Goal: Task Accomplishment & Management: Complete application form

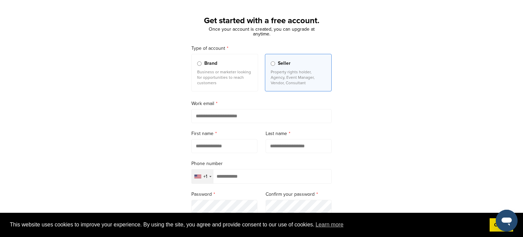
scroll to position [30, 0]
click at [203, 117] on input "email" at bounding box center [261, 115] width 140 height 14
type input "**********"
click at [217, 144] on input "text" at bounding box center [224, 145] width 66 height 14
type input "********"
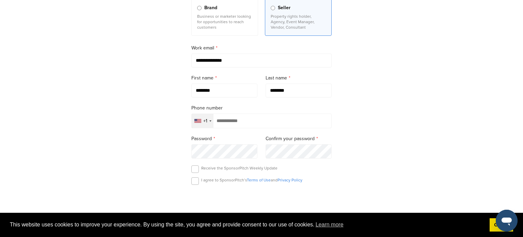
scroll to position [116, 0]
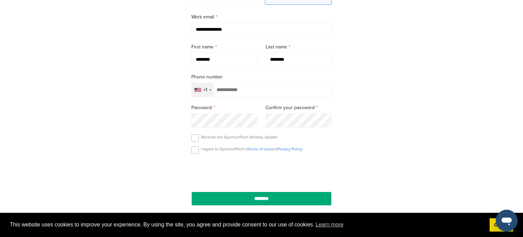
type input "********"
click at [193, 141] on label at bounding box center [194, 137] width 7 height 7
click at [193, 150] on label at bounding box center [194, 149] width 7 height 7
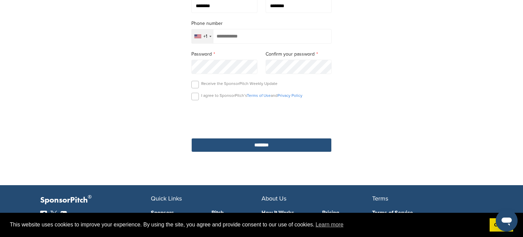
scroll to position [170, 0]
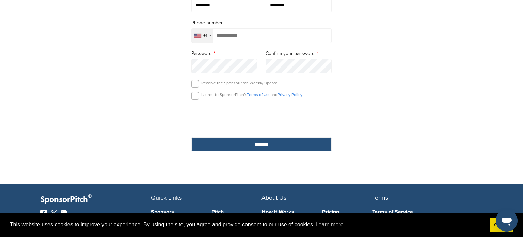
click at [246, 145] on input "********" at bounding box center [261, 144] width 140 height 14
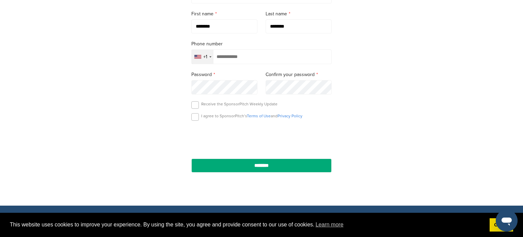
scroll to position [150, 0]
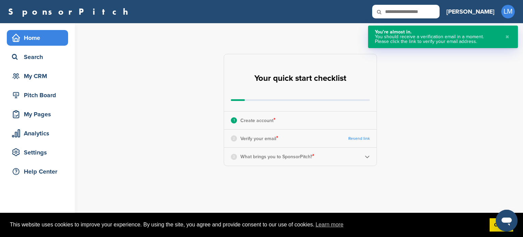
scroll to position [6, 0]
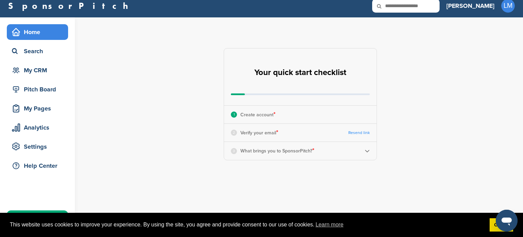
click at [262, 114] on p "Create account *" at bounding box center [257, 114] width 35 height 9
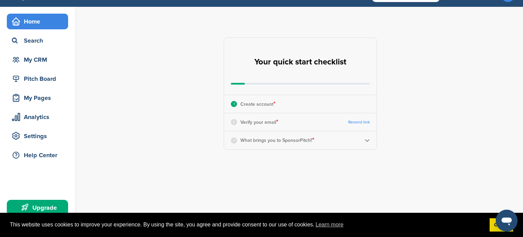
scroll to position [39, 0]
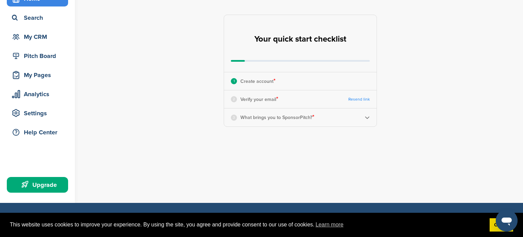
click at [368, 117] on img at bounding box center [367, 117] width 5 height 5
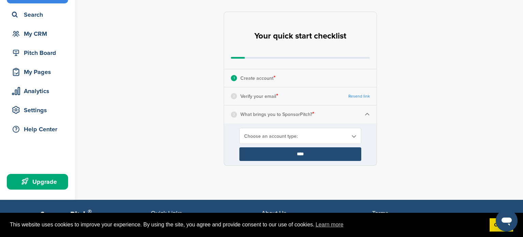
scroll to position [0, 0]
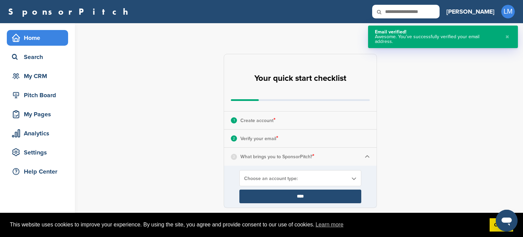
click at [305, 175] on span "Choose an account type:" at bounding box center [295, 178] width 103 height 6
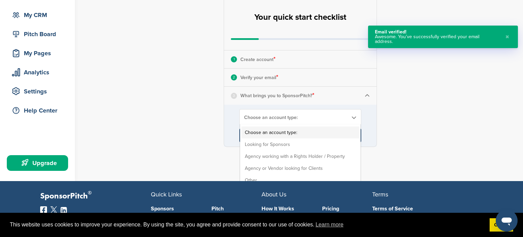
scroll to position [62, 0]
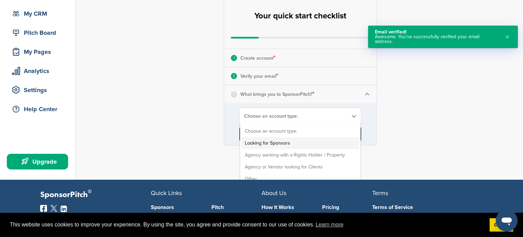
click at [297, 141] on li "Looking for Sponsors" at bounding box center [300, 143] width 118 height 12
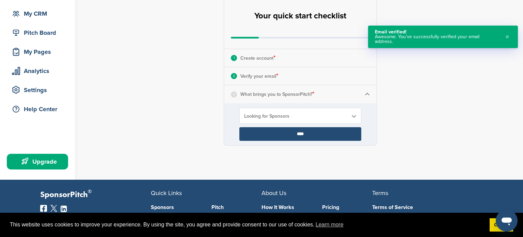
click at [296, 133] on input "****" at bounding box center [300, 134] width 122 height 14
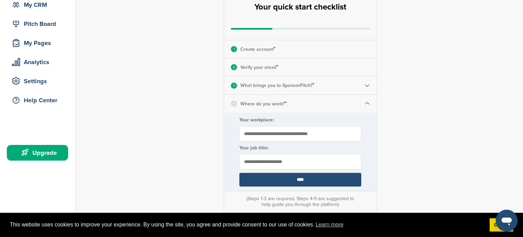
scroll to position [72, 0]
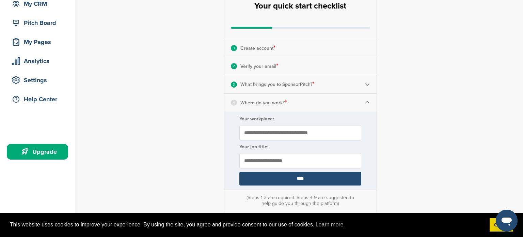
click at [274, 131] on input "Your workplace:" at bounding box center [300, 132] width 122 height 15
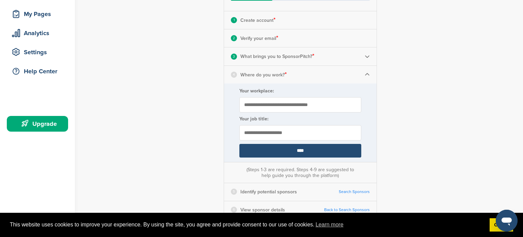
scroll to position [102, 0]
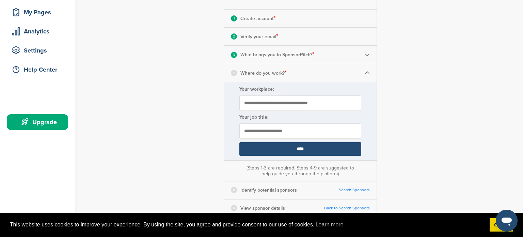
click at [274, 145] on input "****" at bounding box center [300, 149] width 122 height 14
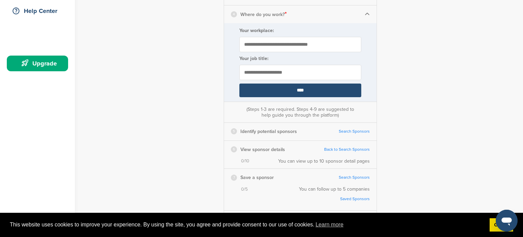
scroll to position [128, 0]
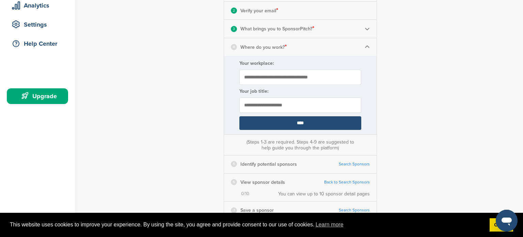
click at [274, 77] on input "Your workplace:" at bounding box center [300, 76] width 122 height 15
type input "******"
click at [257, 108] on input "text" at bounding box center [300, 104] width 122 height 15
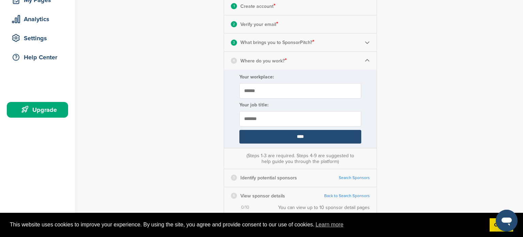
scroll to position [115, 0]
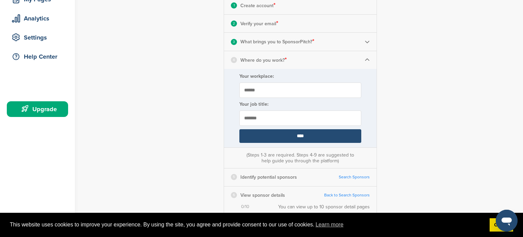
type input "*******"
click at [294, 140] on input "****" at bounding box center [300, 136] width 122 height 14
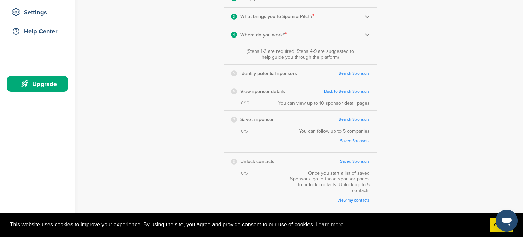
scroll to position [136, 0]
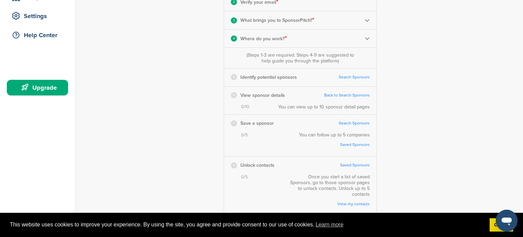
click at [348, 77] on link "Search Sponsors" at bounding box center [354, 77] width 31 height 5
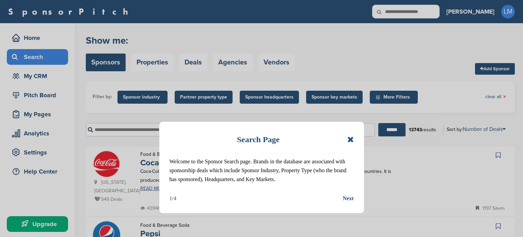
click at [348, 141] on icon at bounding box center [350, 139] width 6 height 8
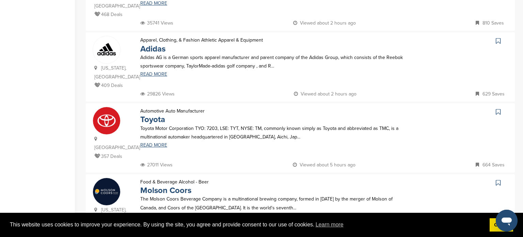
scroll to position [375, 0]
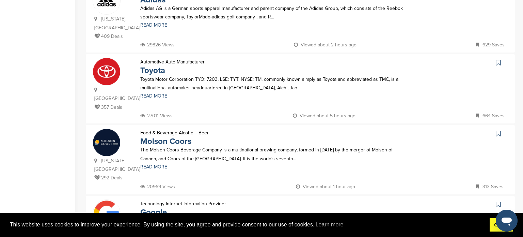
click at [491, 222] on link "Got it!" at bounding box center [501, 225] width 23 height 14
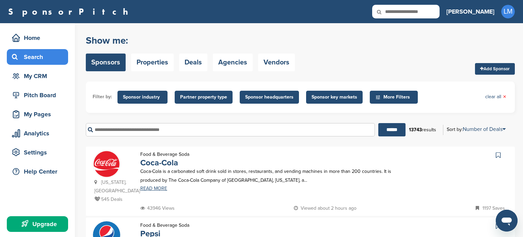
scroll to position [0, 0]
click at [31, 91] on div "Pitch Board" at bounding box center [39, 95] width 58 height 12
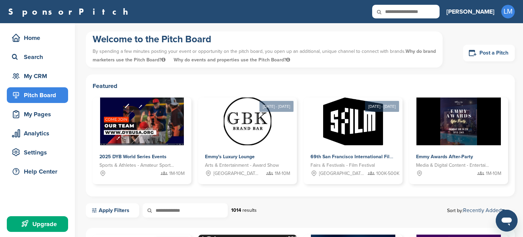
click at [481, 53] on link "Post a Pitch" at bounding box center [489, 53] width 52 height 17
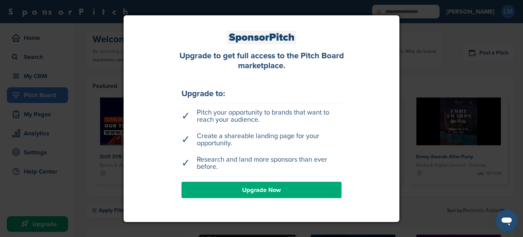
click at [254, 193] on link "Upgrade Now" at bounding box center [261, 189] width 160 height 16
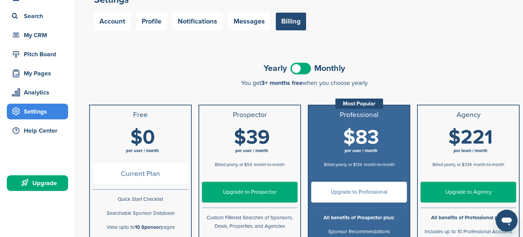
scroll to position [35, 0]
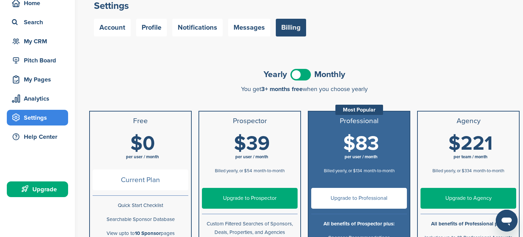
click at [302, 74] on span at bounding box center [300, 75] width 20 height 12
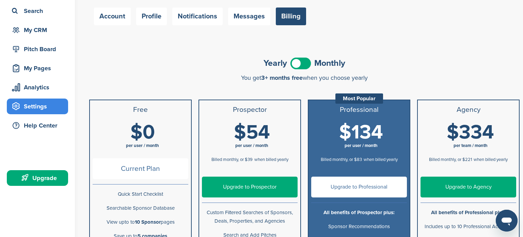
scroll to position [0, 0]
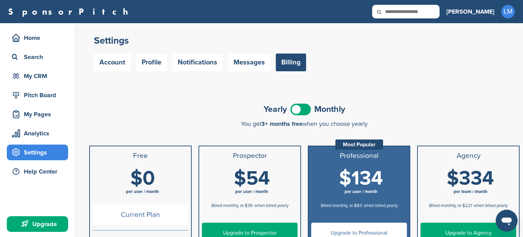
click at [292, 109] on span at bounding box center [300, 109] width 20 height 12
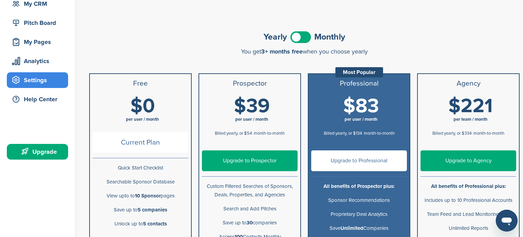
scroll to position [74, 0]
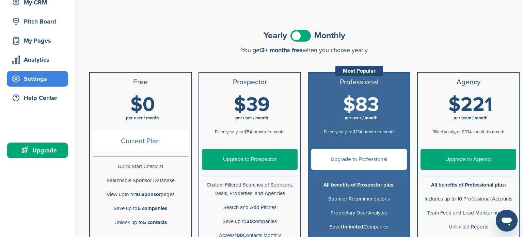
click at [299, 34] on span at bounding box center [300, 36] width 20 height 12
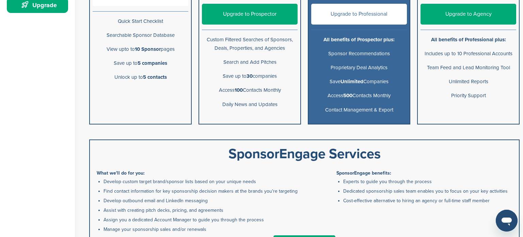
scroll to position [0, 0]
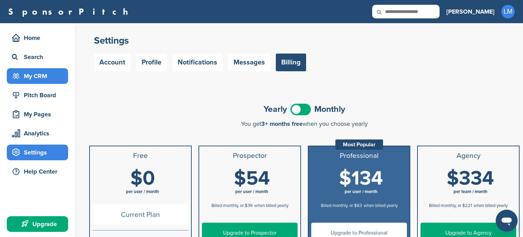
click at [32, 73] on div "My CRM" at bounding box center [39, 76] width 58 height 12
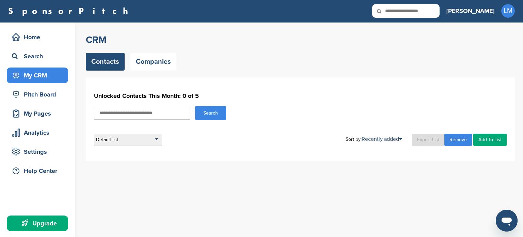
click at [157, 142] on div "Default list" at bounding box center [128, 139] width 68 height 12
